Goal: Task Accomplishment & Management: Complete application form

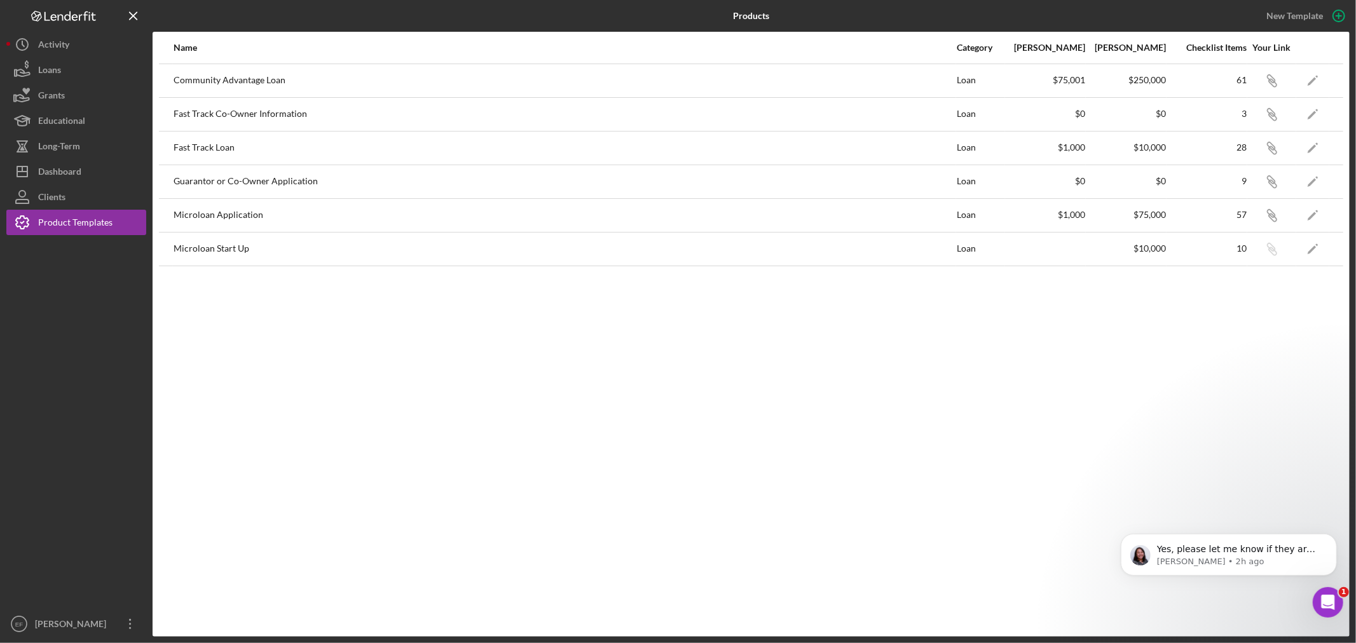
scroll to position [460, 0]
drag, startPoint x: 341, startPoint y: 339, endPoint x: 154, endPoint y: 142, distance: 272.0
click at [313, 315] on div "Name Category Min Amount Max Amount Checklist Items Your Link Community Advanta…" at bounding box center [751, 334] width 1197 height 605
click at [326, 359] on div "Name Category Min Amount Max Amount Checklist Items Your Link Community Advanta…" at bounding box center [751, 334] width 1197 height 605
click at [81, 172] on button "Icon/Dashboard Dashboard" at bounding box center [76, 171] width 140 height 25
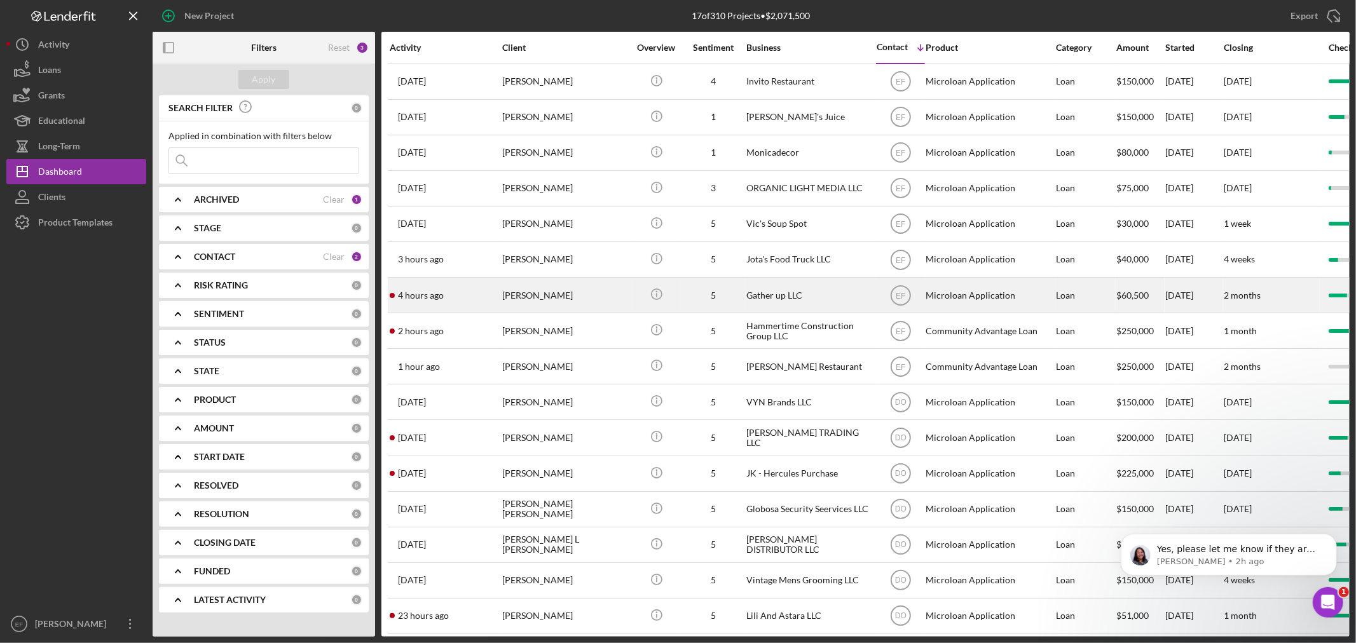
click at [559, 301] on div "[PERSON_NAME]" at bounding box center [565, 295] width 127 height 34
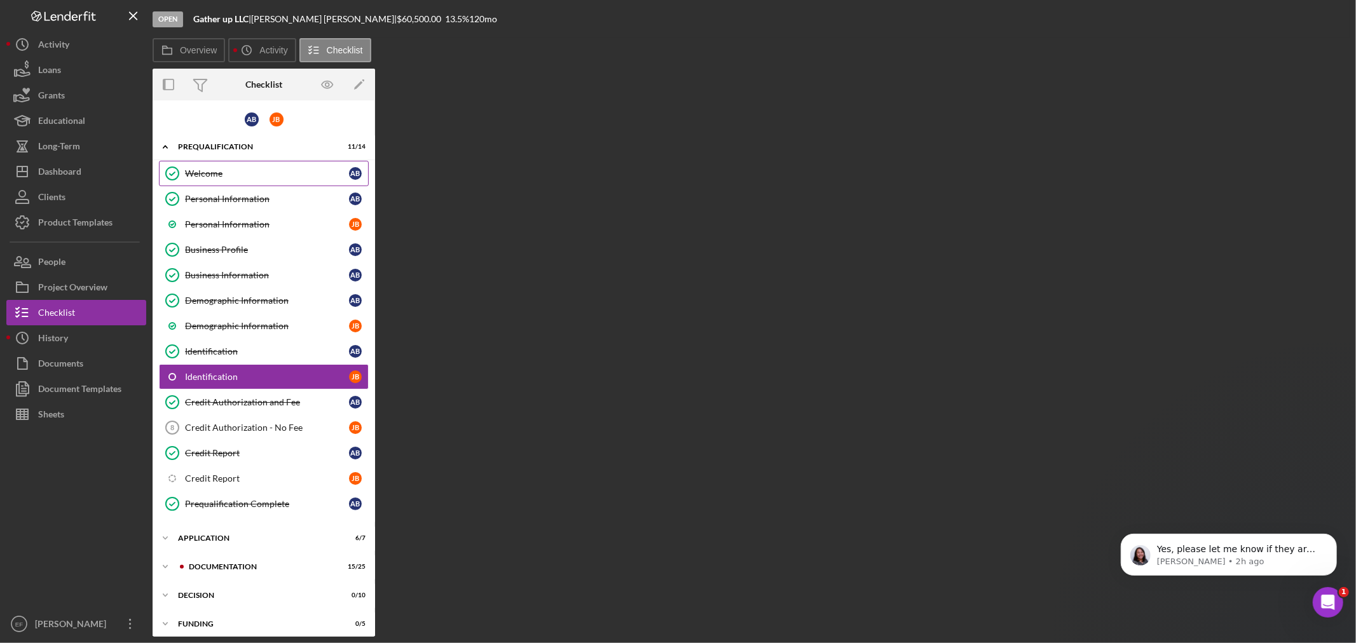
scroll to position [9, 0]
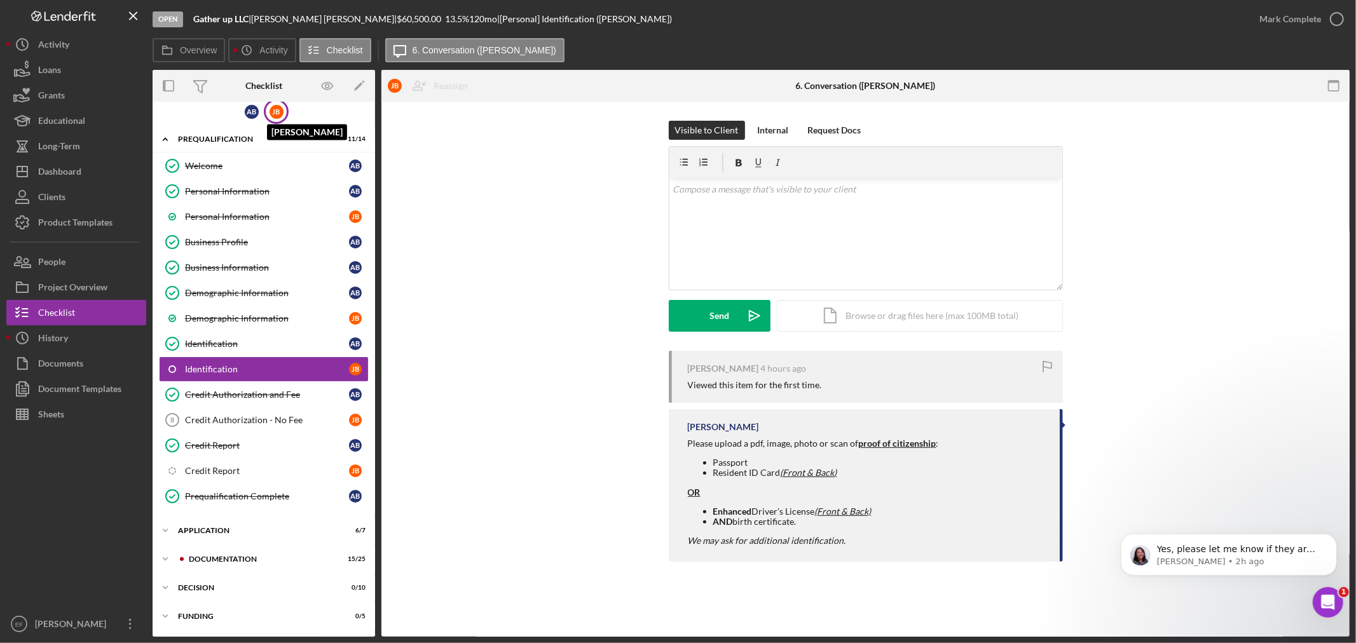
click at [270, 112] on div "[PERSON_NAME]" at bounding box center [277, 112] width 14 height 14
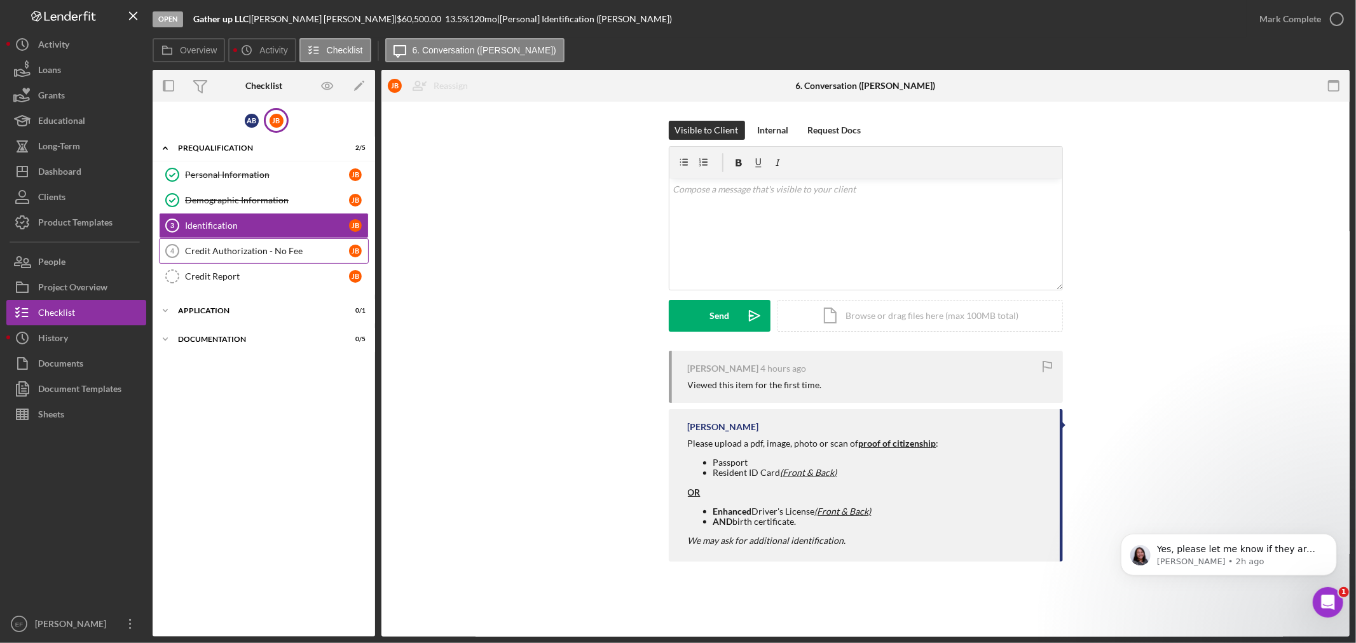
click at [334, 255] on div "Credit Authorization - No Fee" at bounding box center [267, 251] width 164 height 10
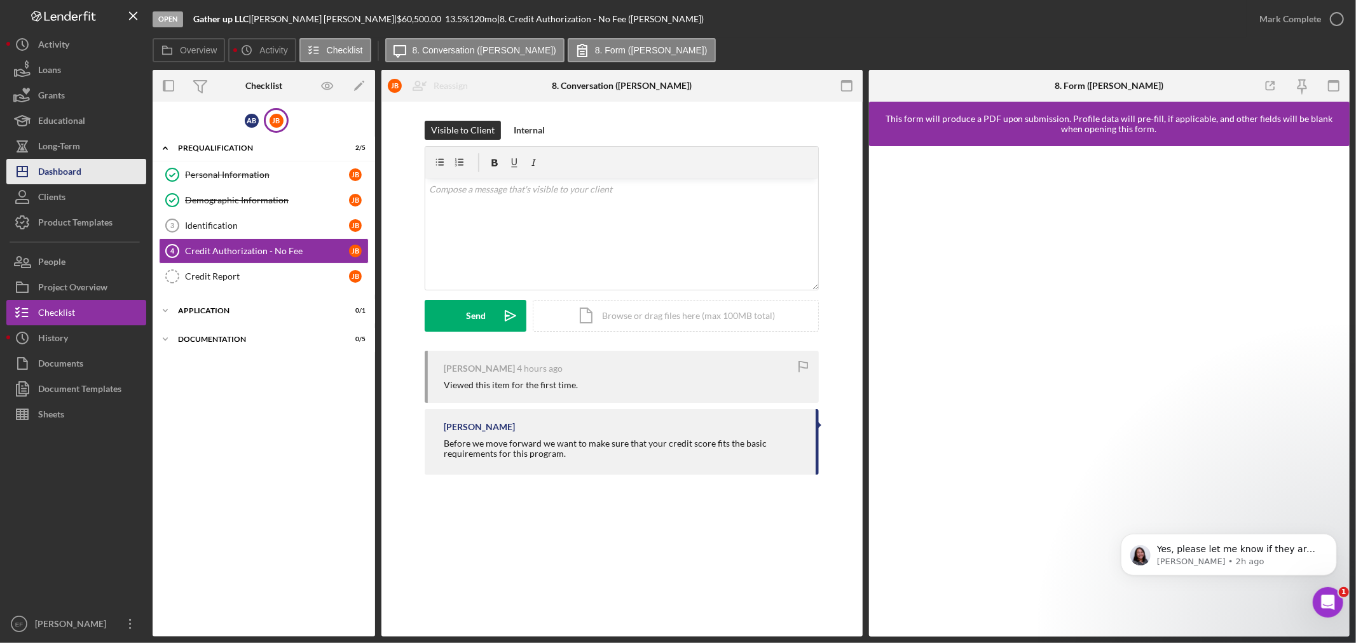
click at [42, 165] on div "Dashboard" at bounding box center [59, 173] width 43 height 29
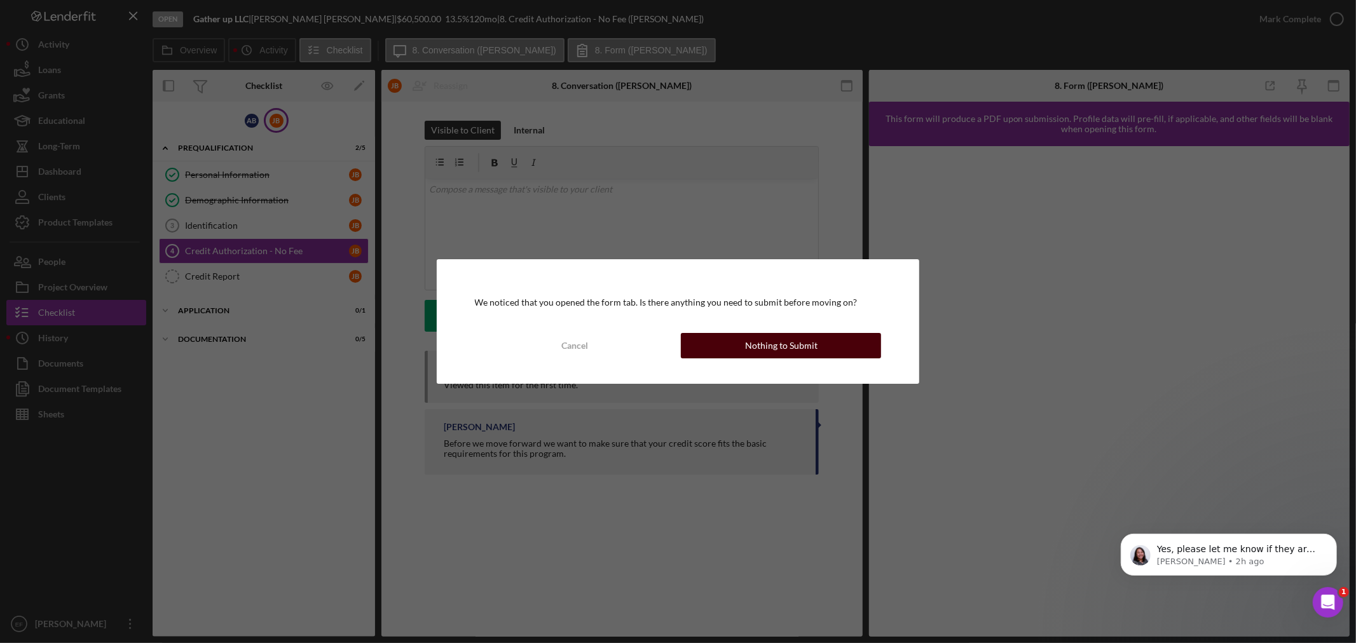
click at [803, 348] on div "Nothing to Submit" at bounding box center [781, 345] width 72 height 25
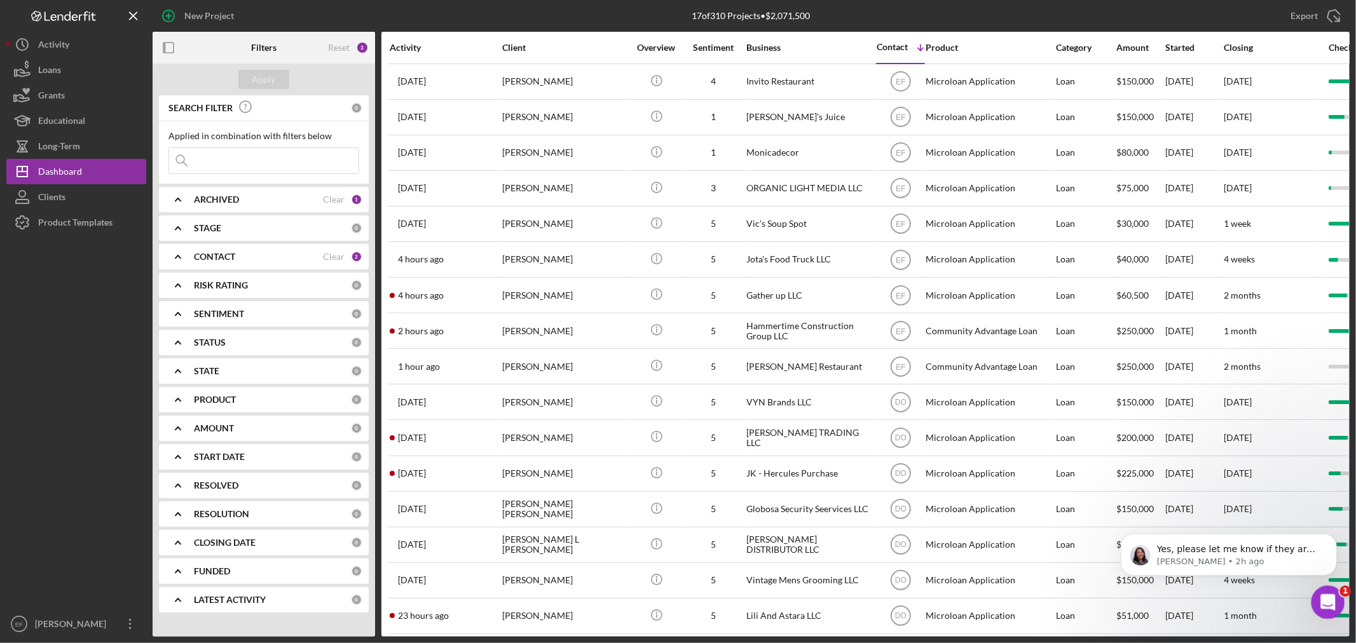
click at [1326, 594] on icon "Open Intercom Messenger" at bounding box center [1326, 601] width 21 height 21
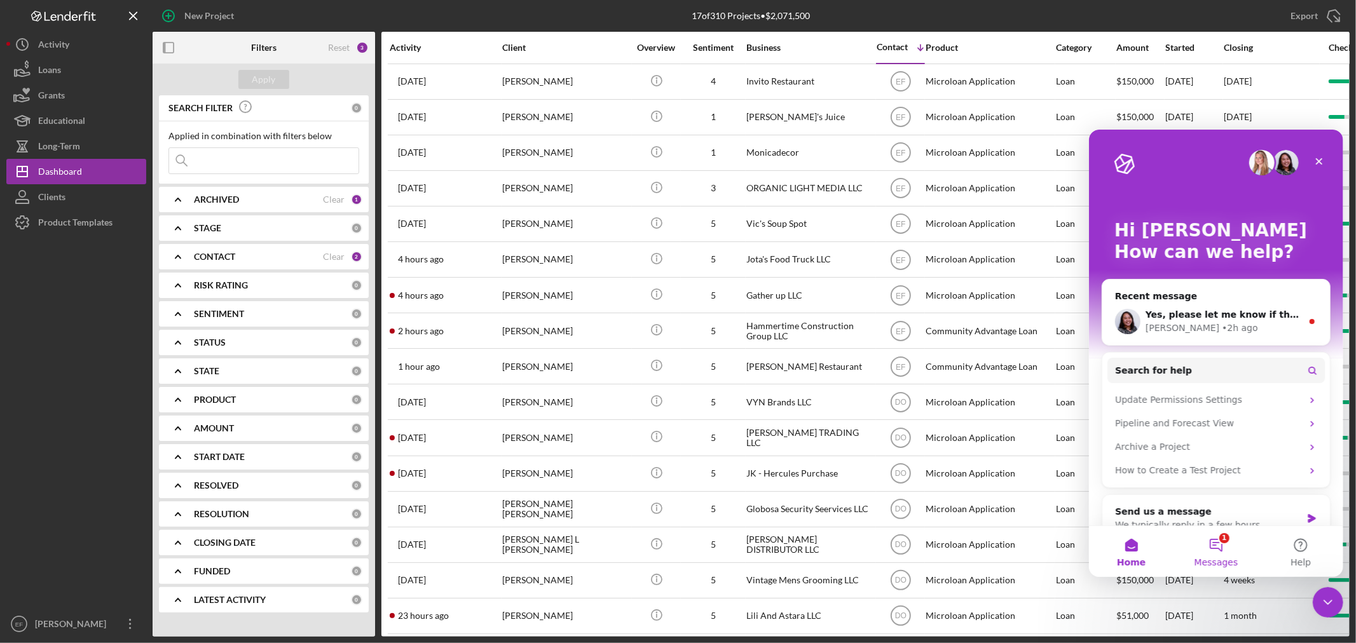
click at [1217, 550] on button "1 Messages" at bounding box center [1215, 551] width 85 height 51
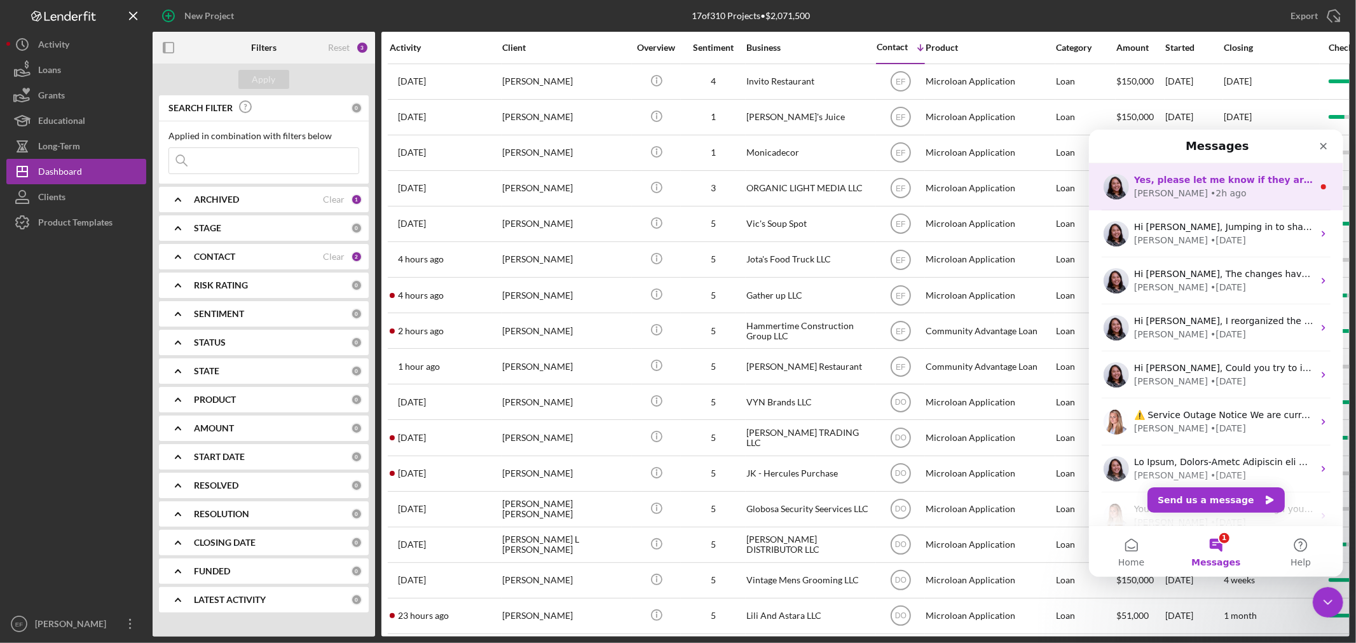
click at [1185, 182] on span "Yes, please let me know if they are still having issues. Thank you!" at bounding box center [1299, 179] width 332 height 10
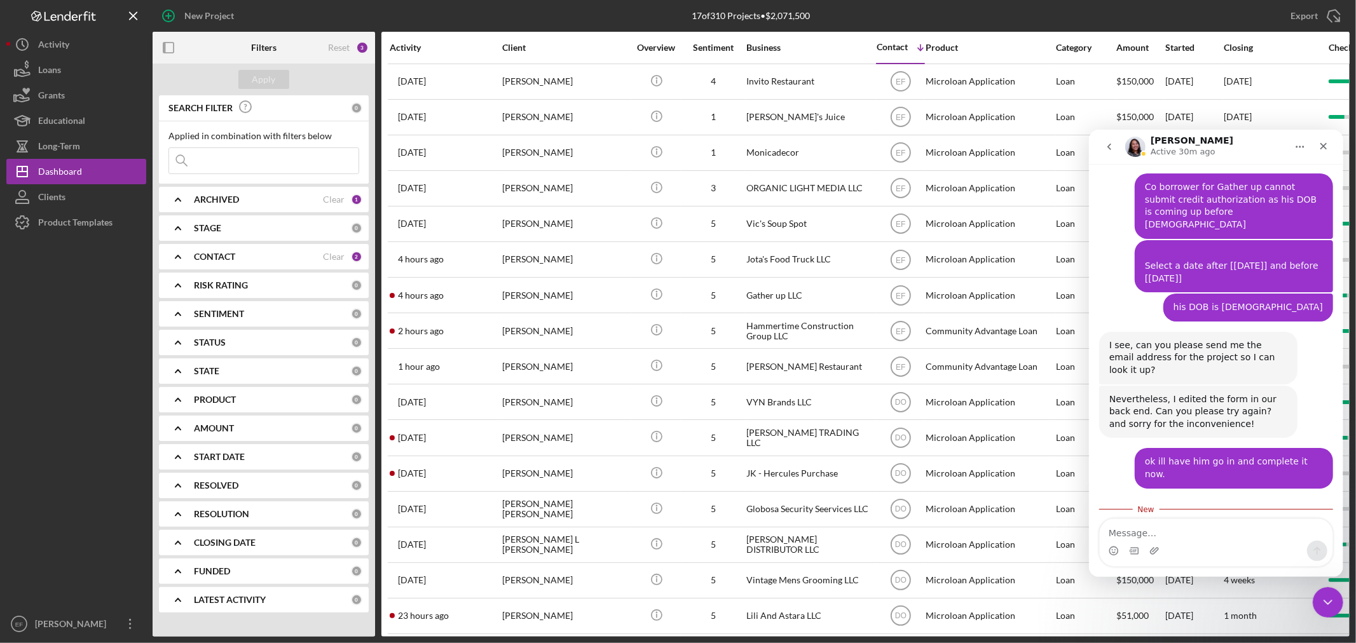
scroll to position [480, 0]
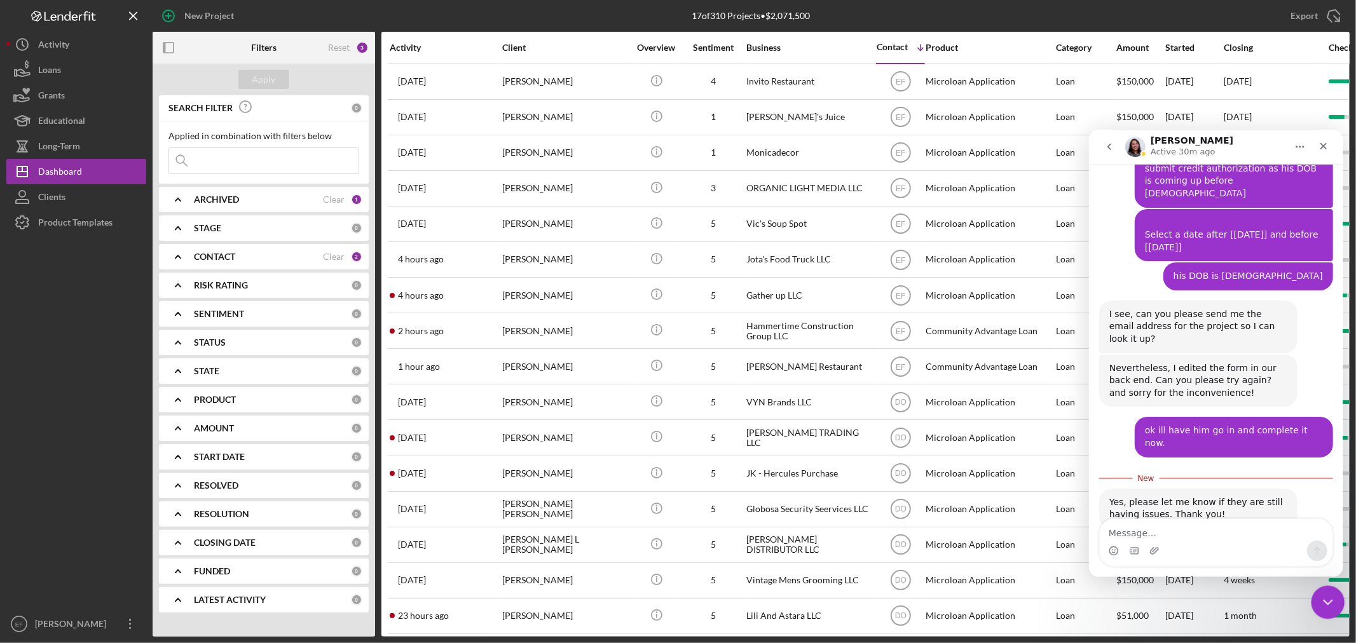
click at [1320, 605] on icon "Close Intercom Messenger" at bounding box center [1325, 600] width 15 height 15
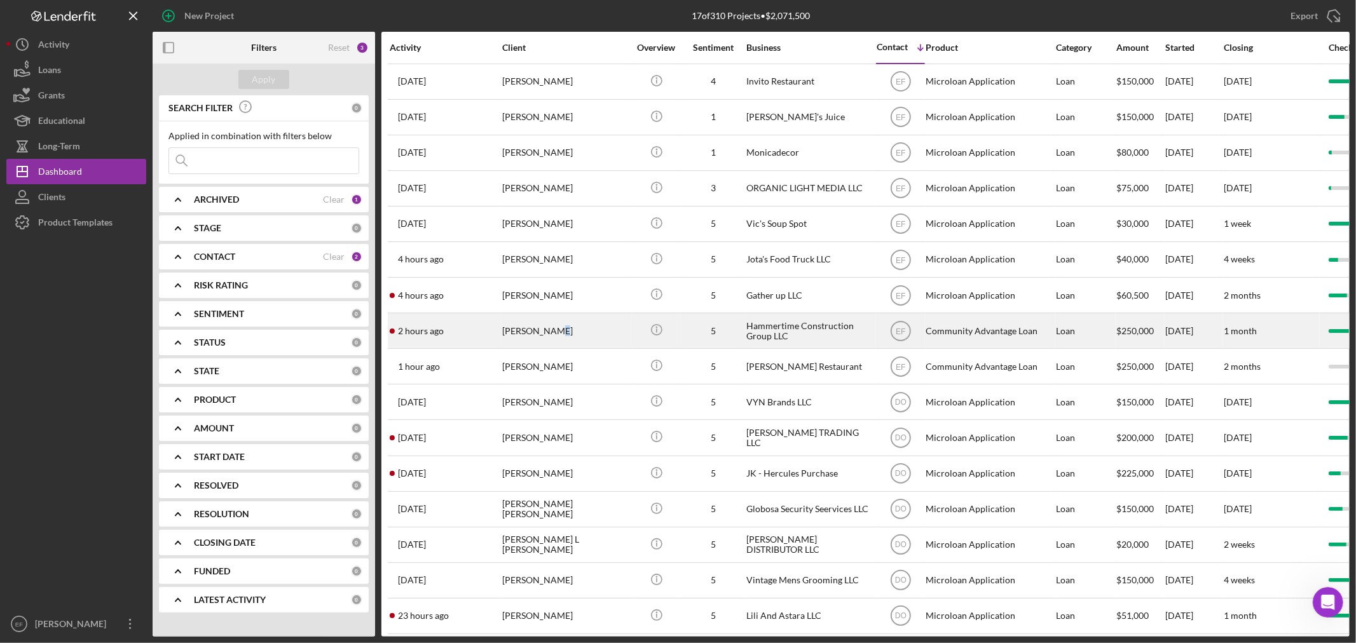
click at [550, 334] on div "[PERSON_NAME]" at bounding box center [565, 331] width 127 height 34
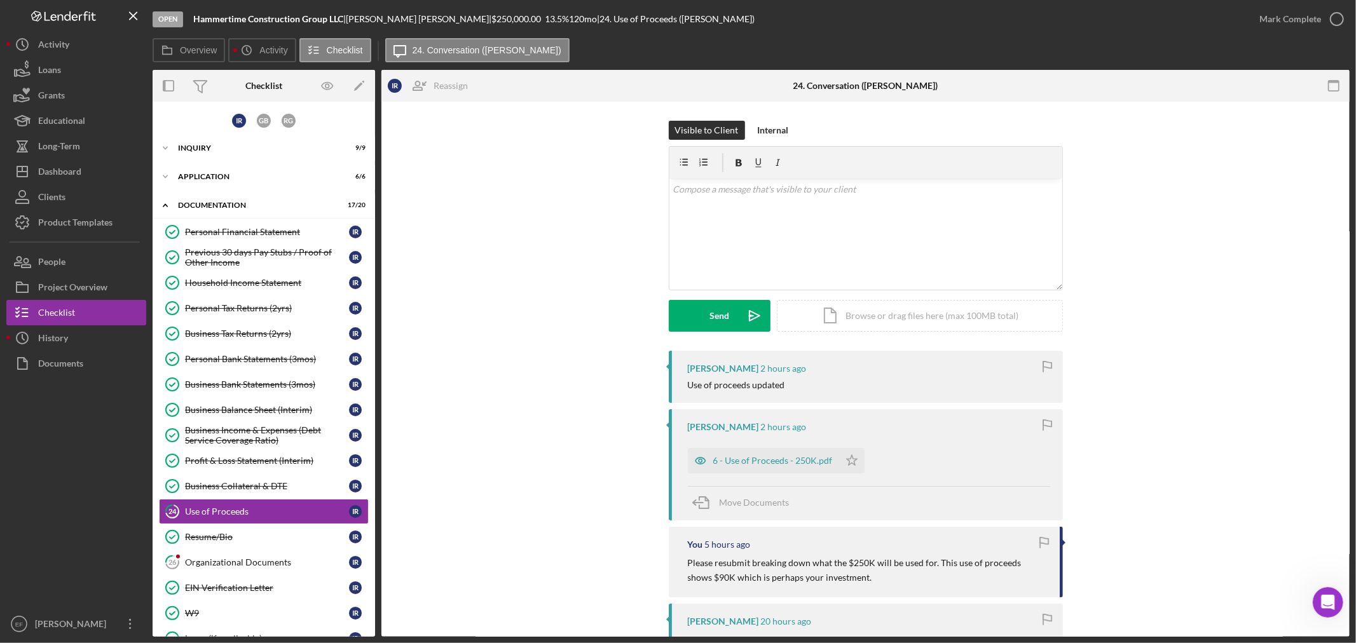
scroll to position [142, 0]
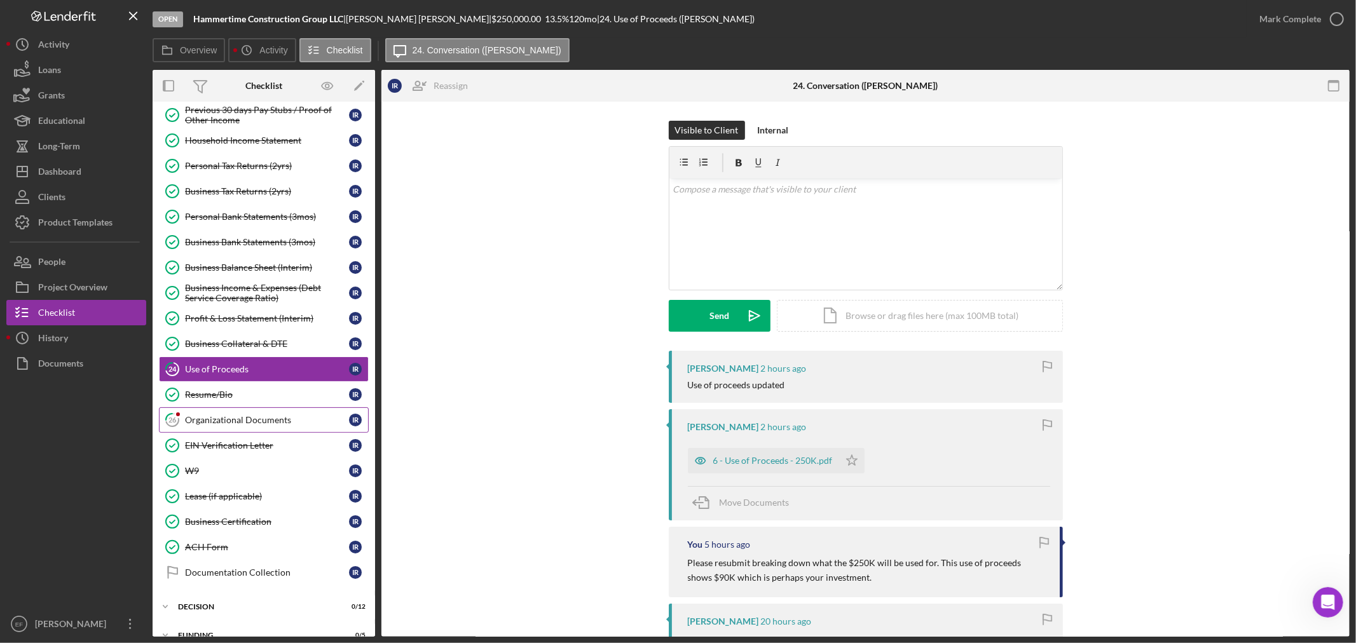
click at [270, 424] on div "Organizational Documents" at bounding box center [267, 420] width 164 height 10
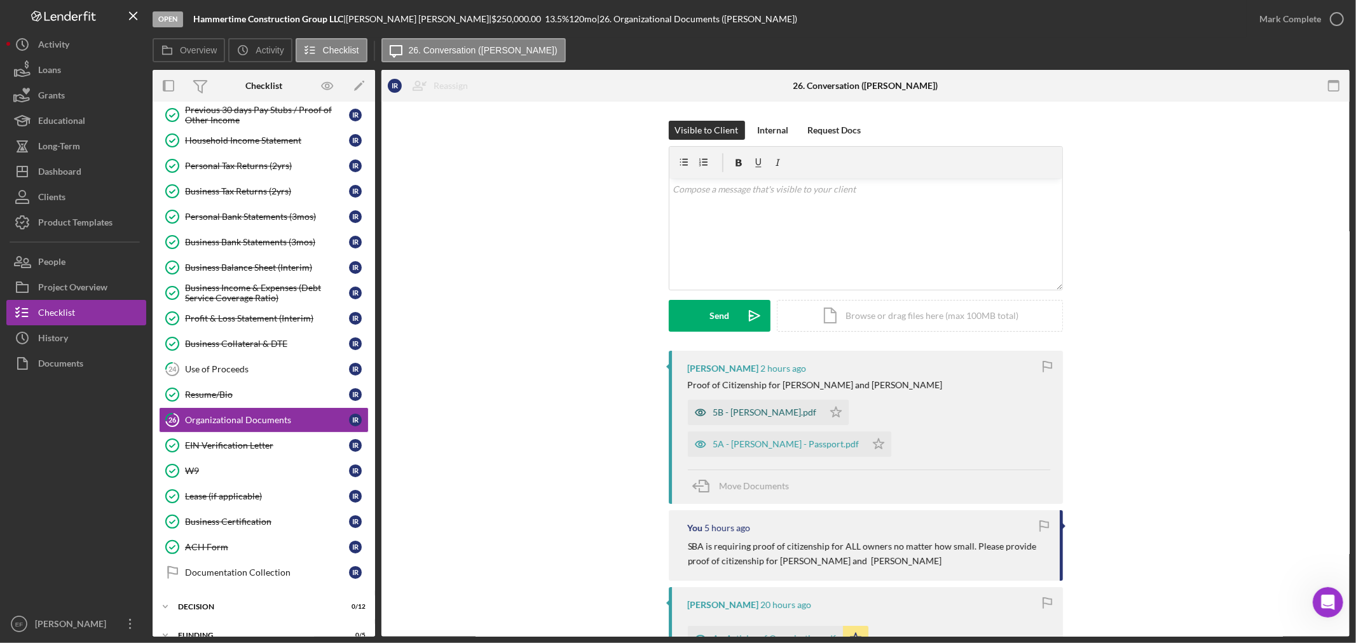
click at [755, 412] on div "5B - [PERSON_NAME].pdf" at bounding box center [765, 412] width 104 height 10
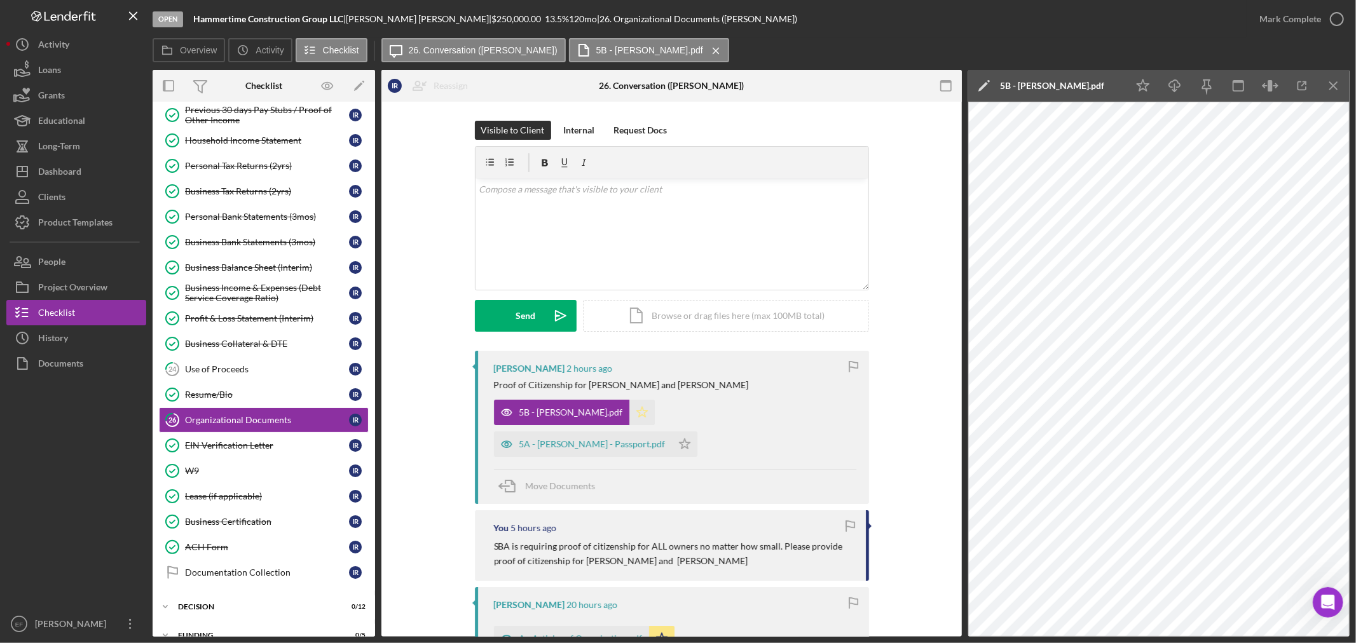
click at [629, 411] on icon "Icon/Star" at bounding box center [641, 412] width 25 height 25
click at [666, 439] on div "5A - [PERSON_NAME] - Passport.pdf" at bounding box center [592, 444] width 146 height 10
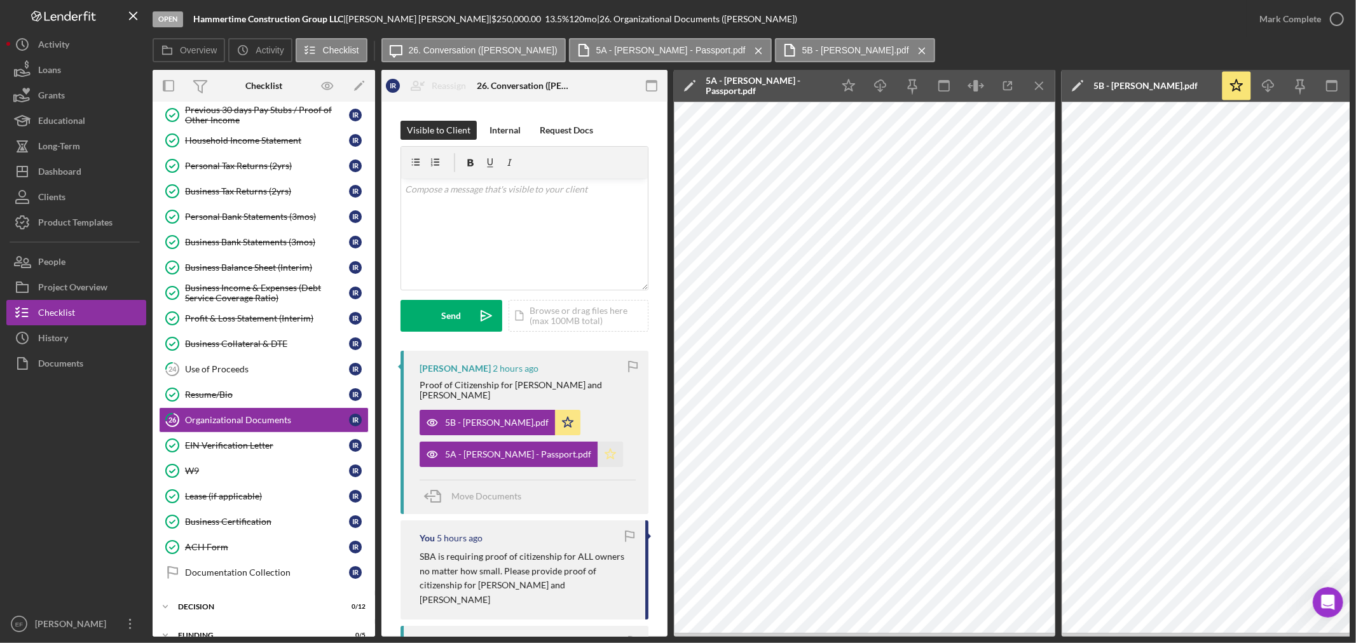
click at [598, 442] on icon "Icon/Star" at bounding box center [610, 454] width 25 height 25
click at [83, 284] on div "Project Overview" at bounding box center [72, 289] width 69 height 29
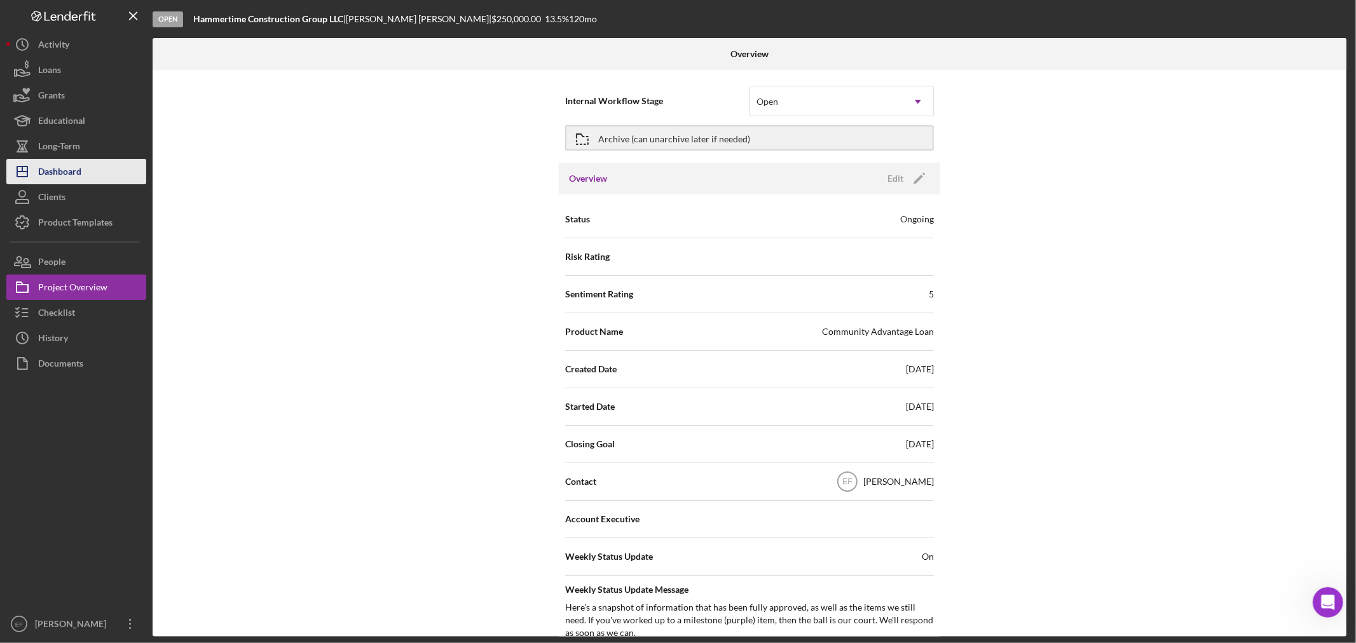
click at [53, 159] on div "Icon/History Activity Loans Grants Educational Long-Term Icon/Dashboard Dashboa…" at bounding box center [76, 334] width 140 height 605
click at [55, 169] on div "Dashboard" at bounding box center [59, 173] width 43 height 29
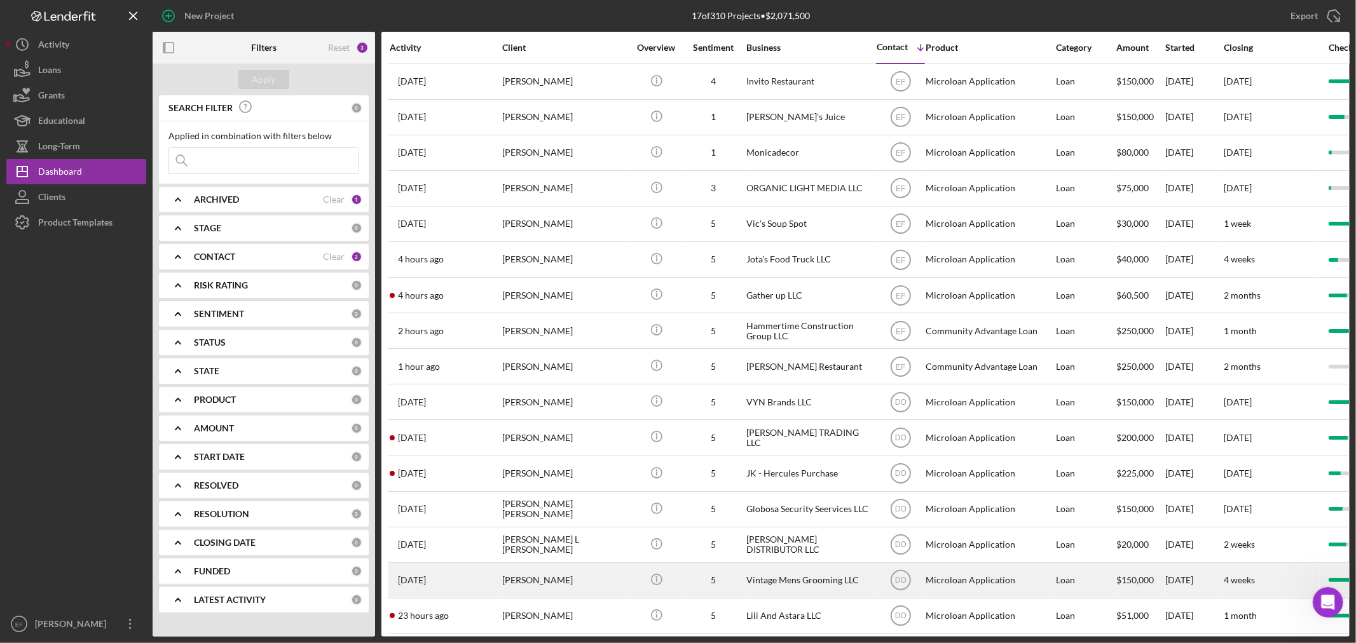
click at [540, 585] on div "[PERSON_NAME]" at bounding box center [565, 581] width 127 height 34
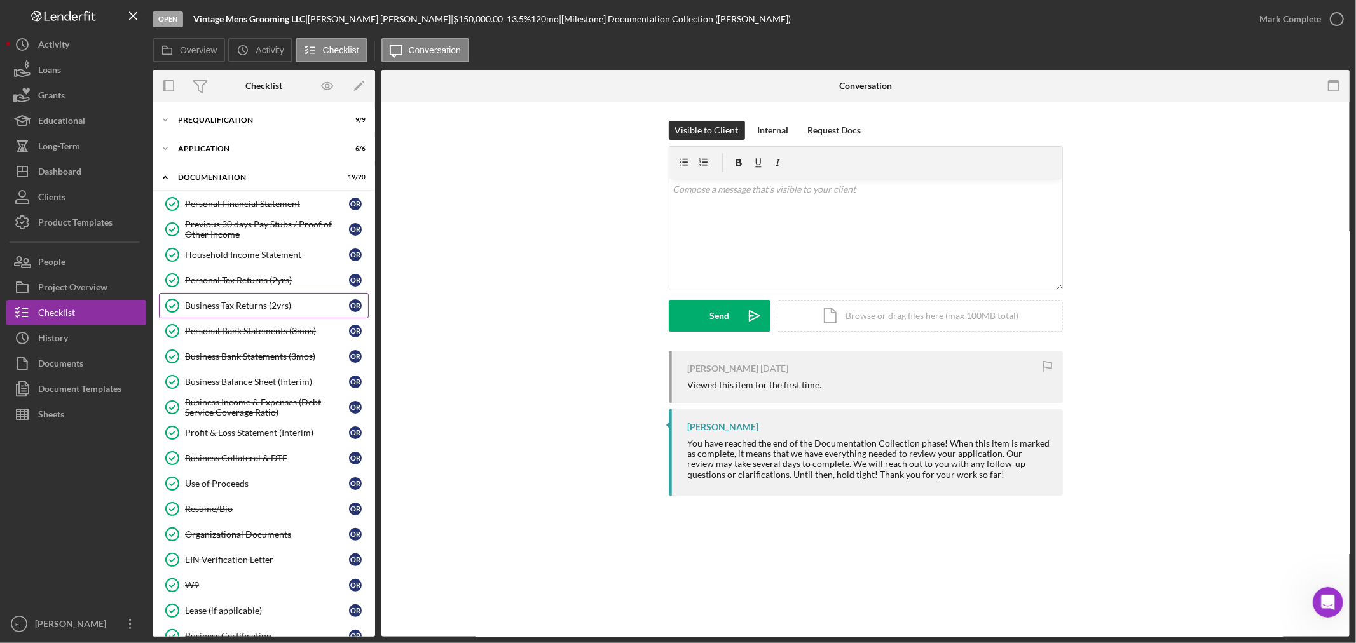
click at [219, 303] on div "Business Tax Returns (2yrs)" at bounding box center [267, 306] width 164 height 10
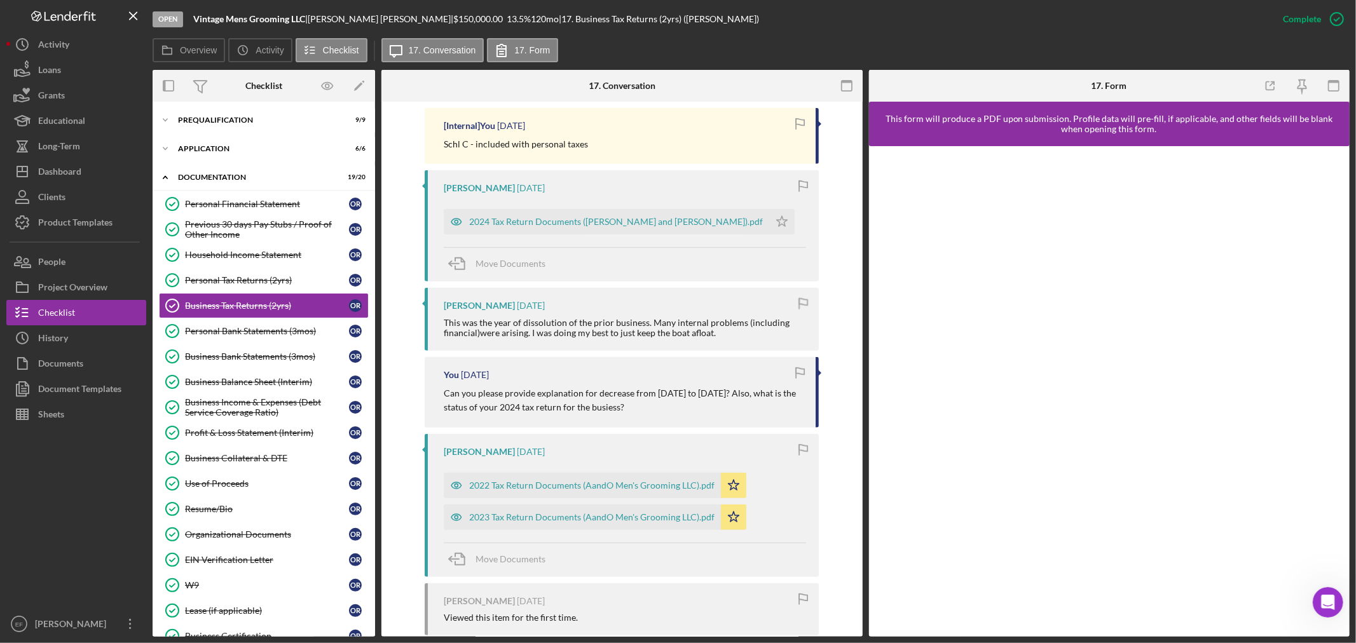
scroll to position [494, 0]
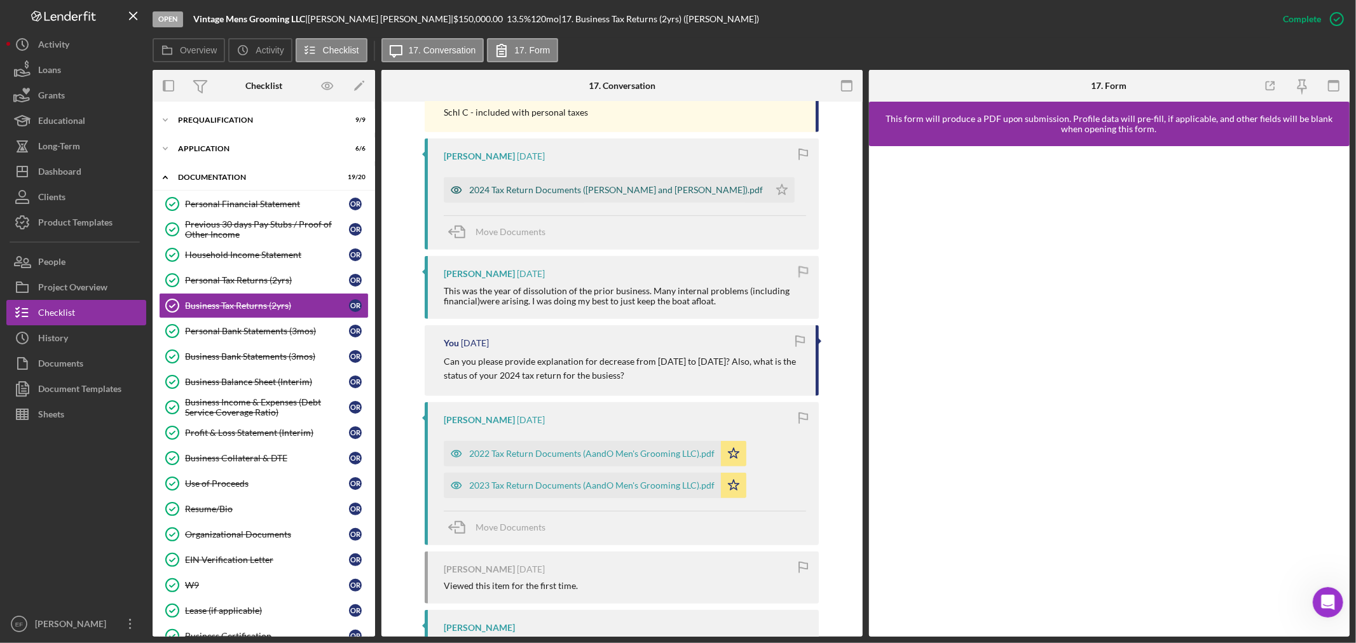
click at [568, 188] on div "2024 Tax Return Documents ([PERSON_NAME] and [PERSON_NAME]).pdf" at bounding box center [616, 190] width 294 height 10
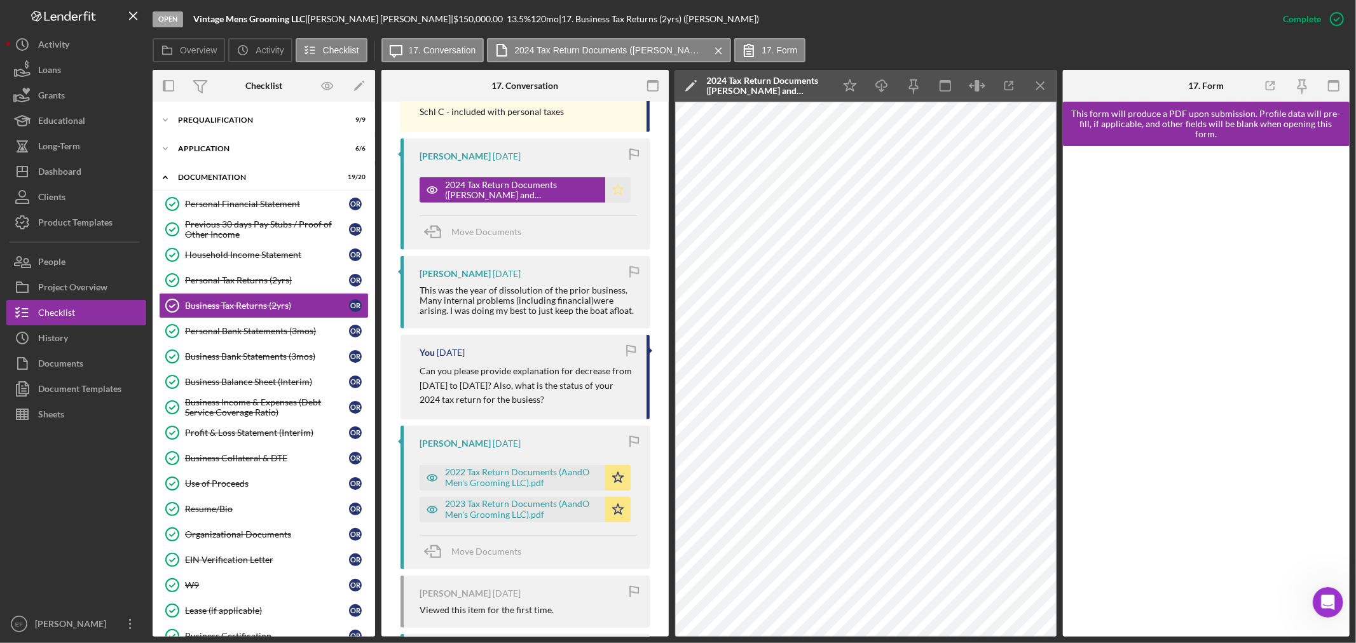
click at [612, 191] on polygon "button" at bounding box center [617, 189] width 11 height 10
click at [511, 509] on div "2023 Tax Return Documents (AandO Men's Grooming LLC).pdf" at bounding box center [522, 509] width 154 height 20
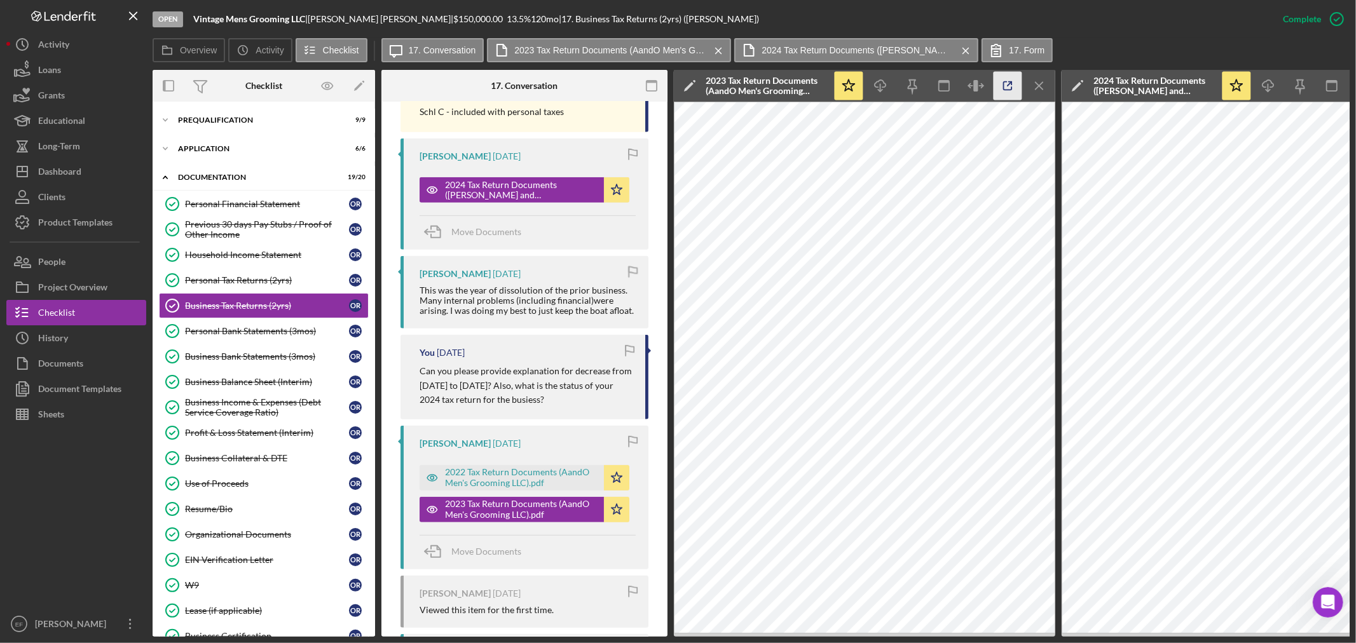
click at [1011, 86] on icon "button" at bounding box center [1008, 86] width 29 height 29
click at [103, 474] on div at bounding box center [76, 519] width 140 height 184
click at [385, 495] on div "This item has been marked complete. In order for [PERSON_NAME] to upload docume…" at bounding box center [524, 190] width 286 height 1194
click at [215, 145] on div "Application" at bounding box center [268, 149] width 181 height 8
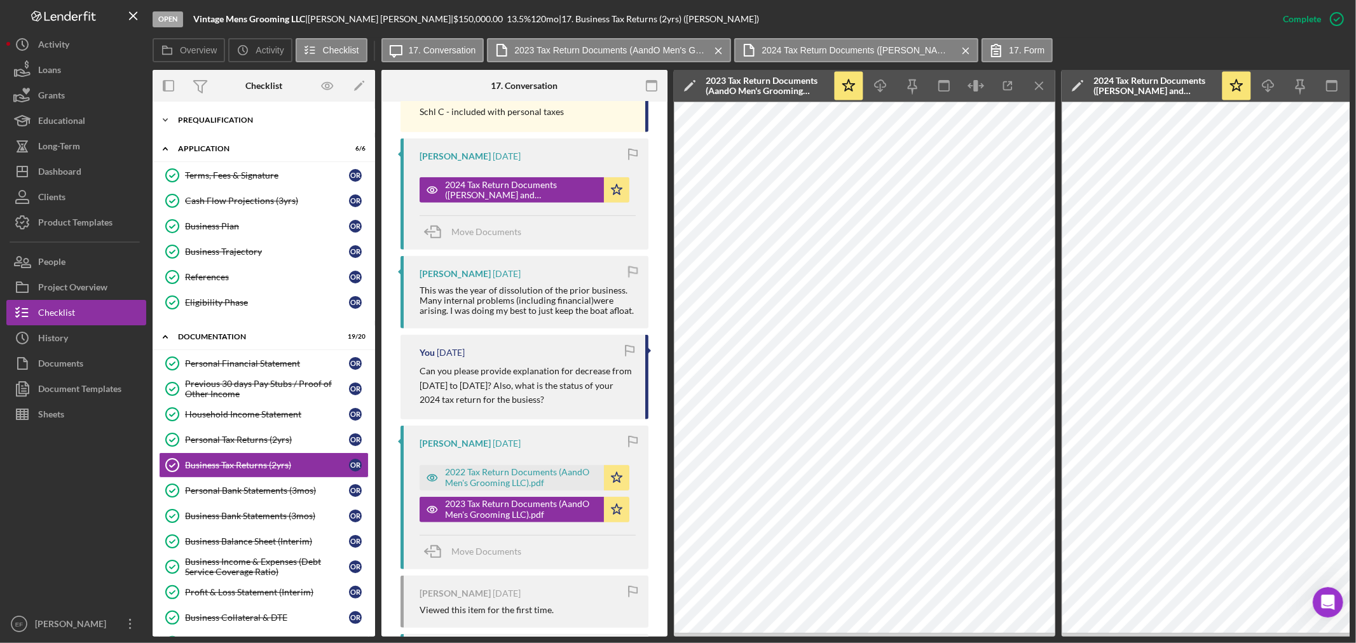
click at [237, 121] on div "Prequalification" at bounding box center [268, 120] width 181 height 8
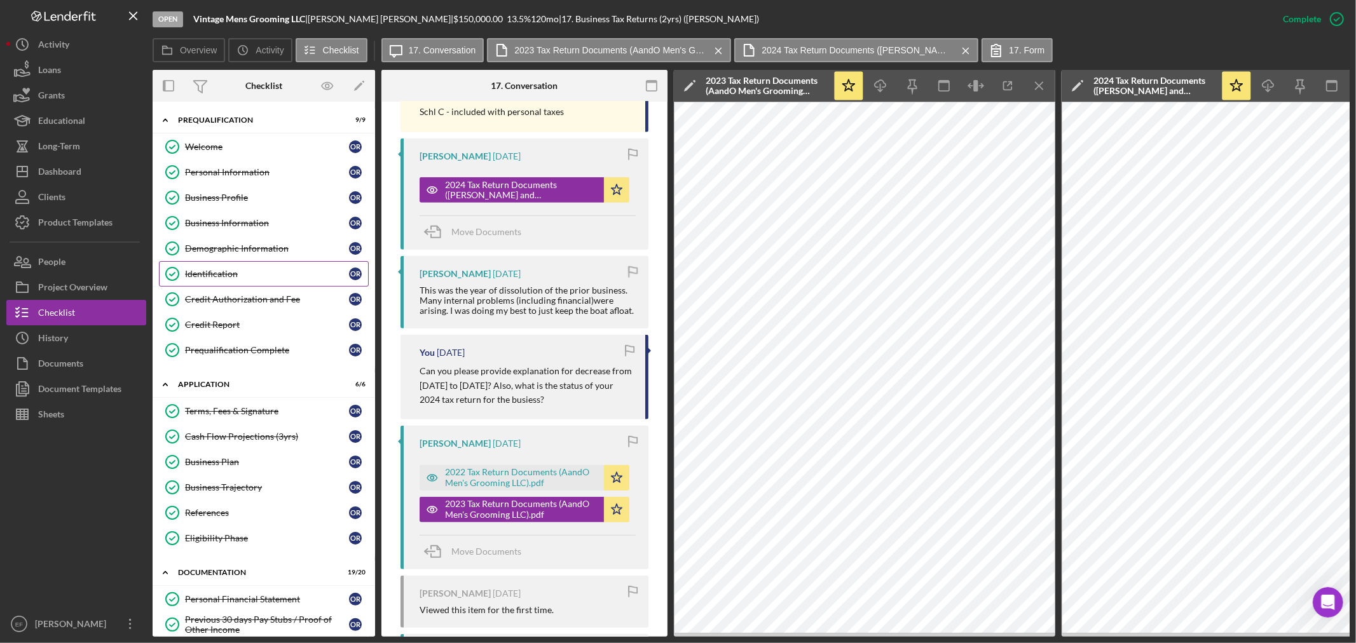
click at [245, 275] on div "Identification" at bounding box center [267, 274] width 164 height 10
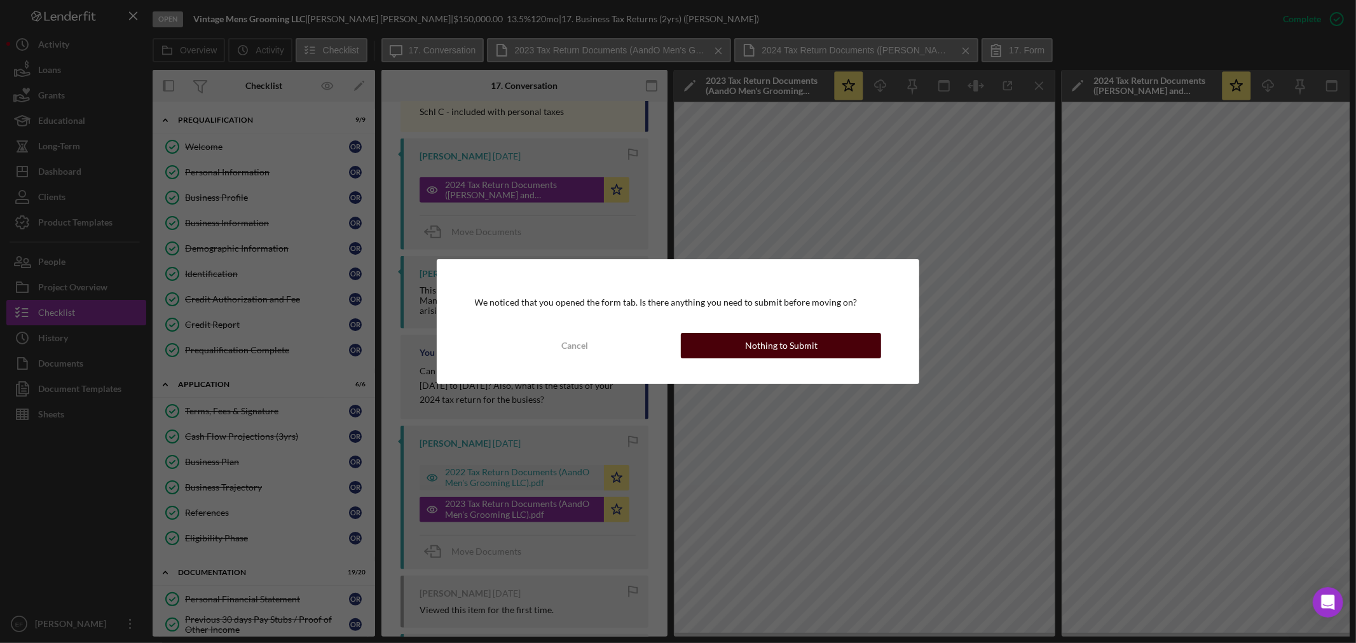
click at [723, 342] on button "Nothing to Submit" at bounding box center [781, 345] width 200 height 25
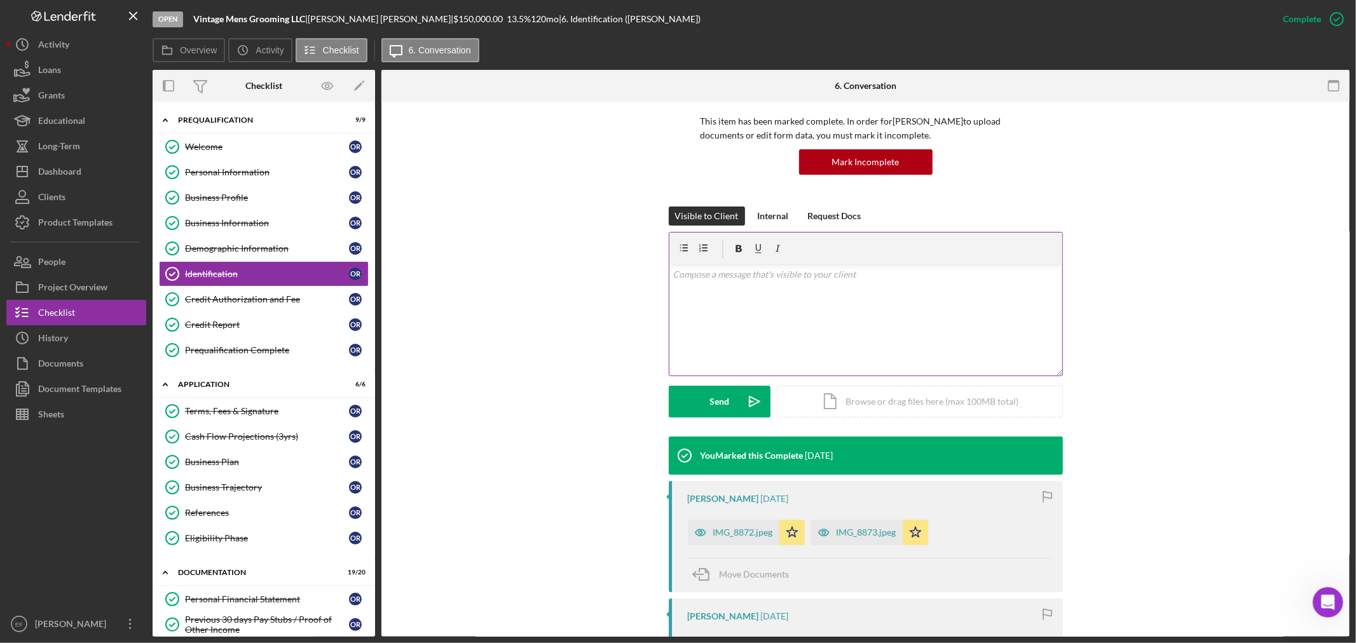
scroll to position [212, 0]
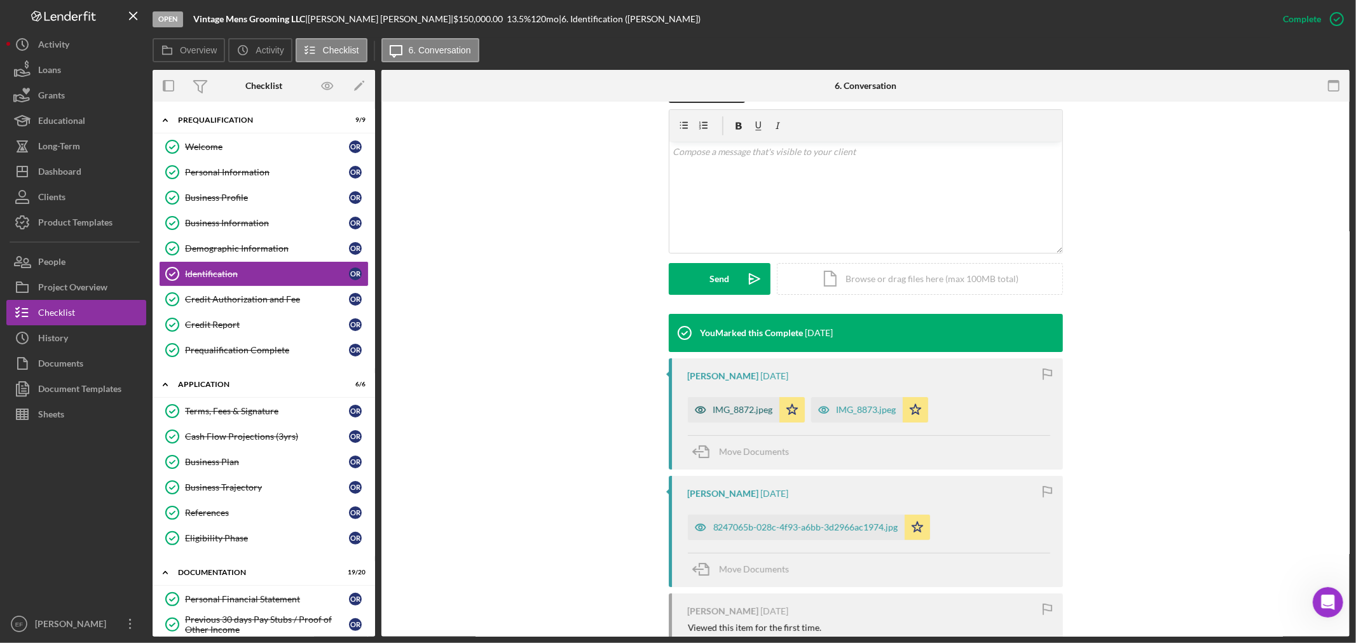
click at [732, 408] on div "IMG_8872.jpeg" at bounding box center [743, 410] width 60 height 10
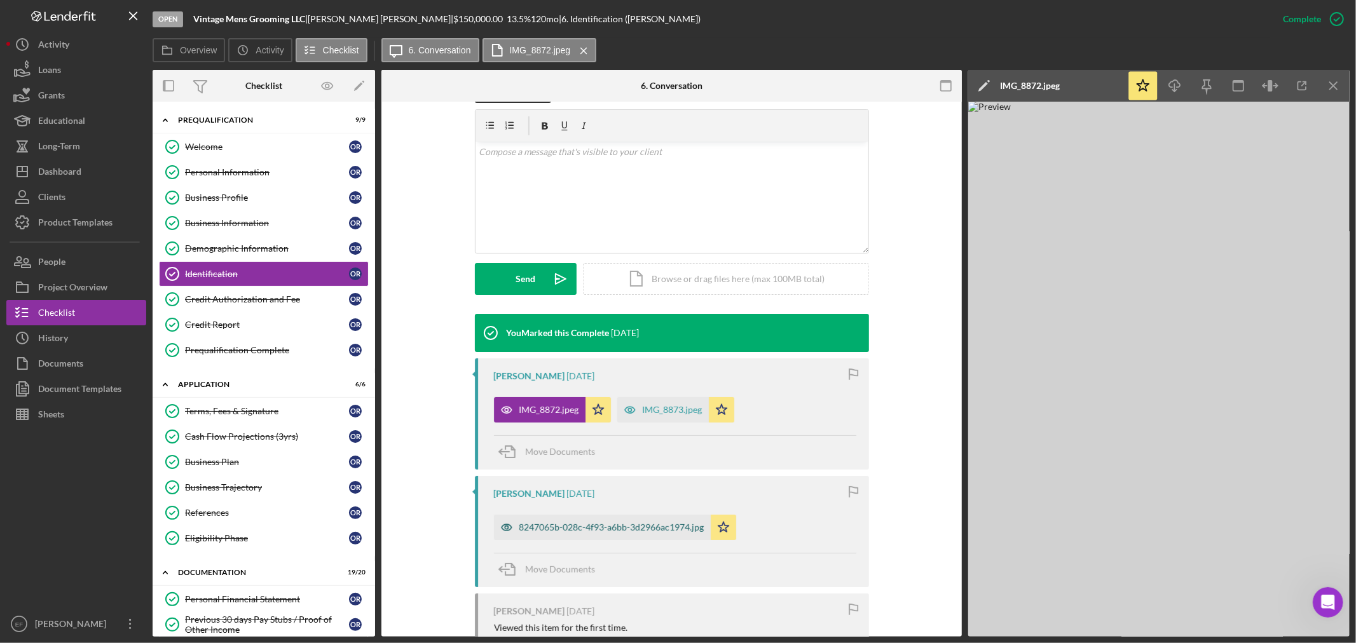
click at [629, 526] on div "8247065b-028c-4f93-a6bb-3d2966ac1974.jpg" at bounding box center [611, 528] width 185 height 10
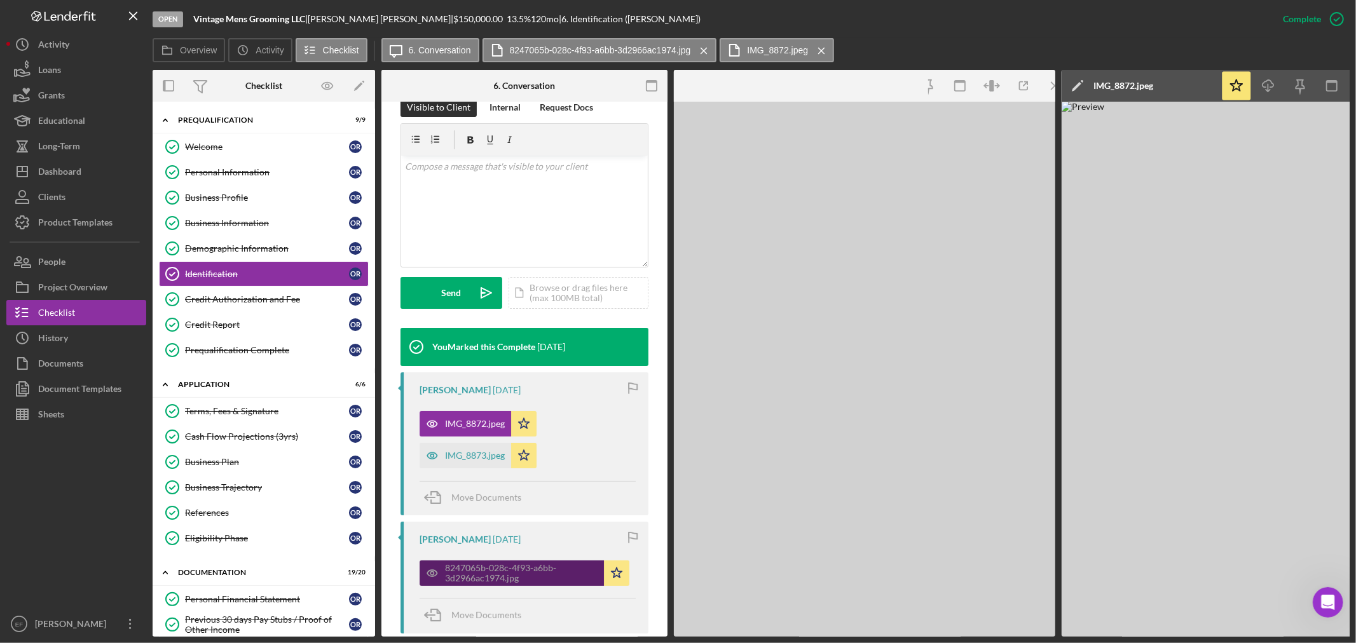
scroll to position [226, 0]
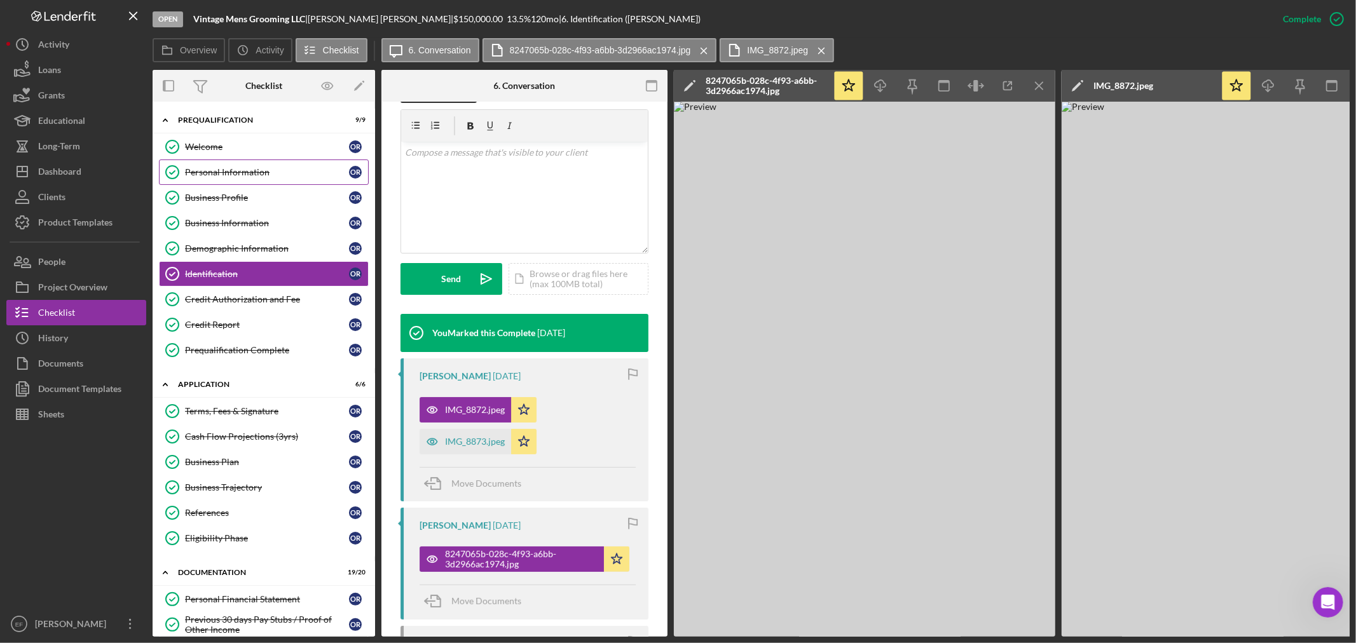
click at [243, 174] on div "Personal Information" at bounding box center [267, 172] width 164 height 10
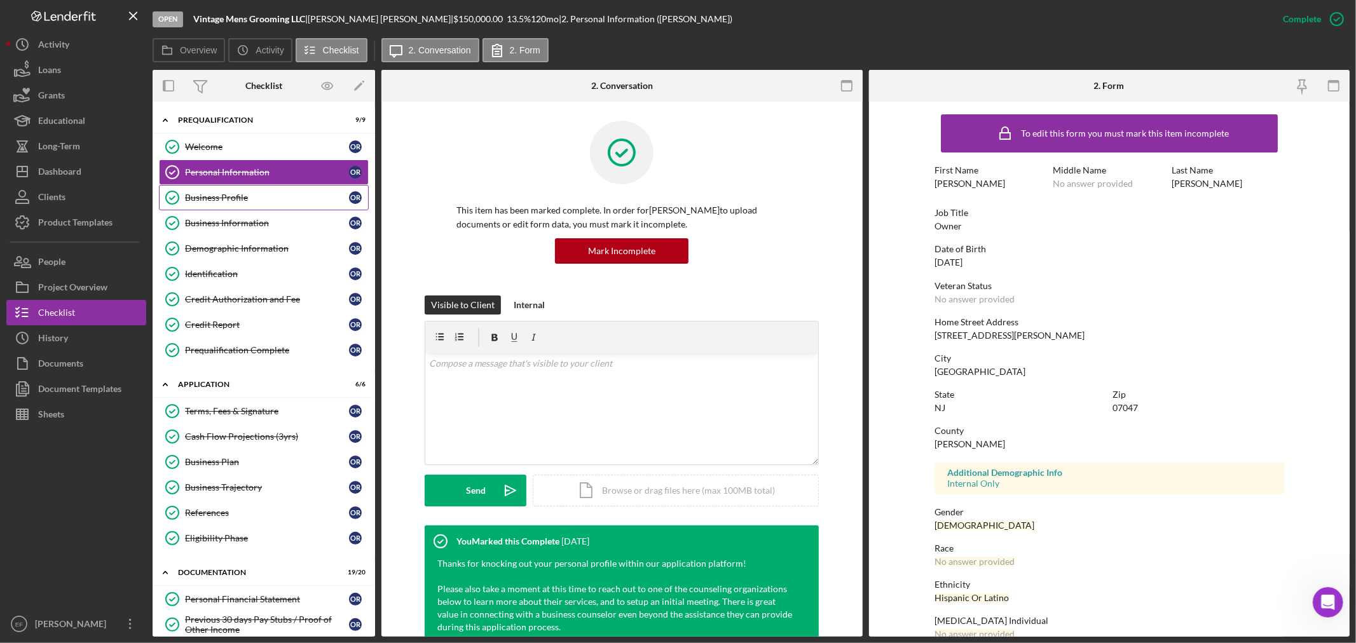
click at [282, 196] on div "Business Profile" at bounding box center [267, 198] width 164 height 10
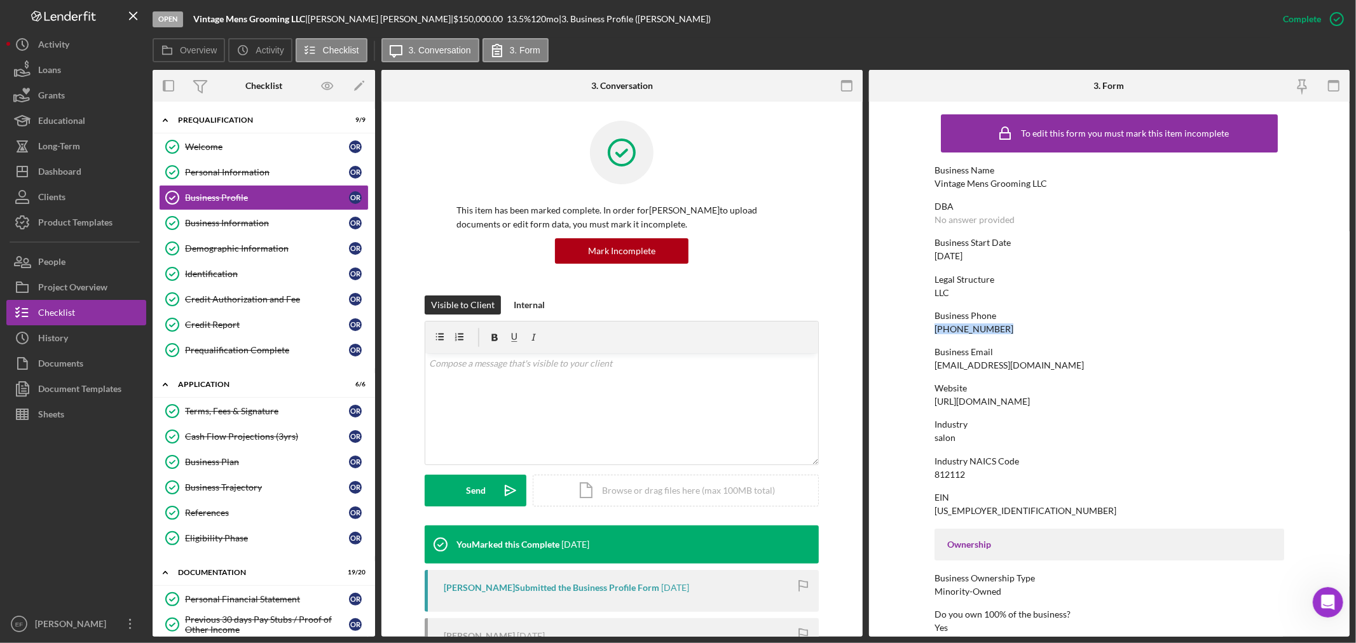
drag, startPoint x: 925, startPoint y: 327, endPoint x: 1007, endPoint y: 327, distance: 82.0
click at [1007, 327] on form "To edit this form you must mark this item incomplete Business Name Vintage Mens…" at bounding box center [1109, 369] width 481 height 535
copy div "[PHONE_NUMBER]"
